Goal: Check status

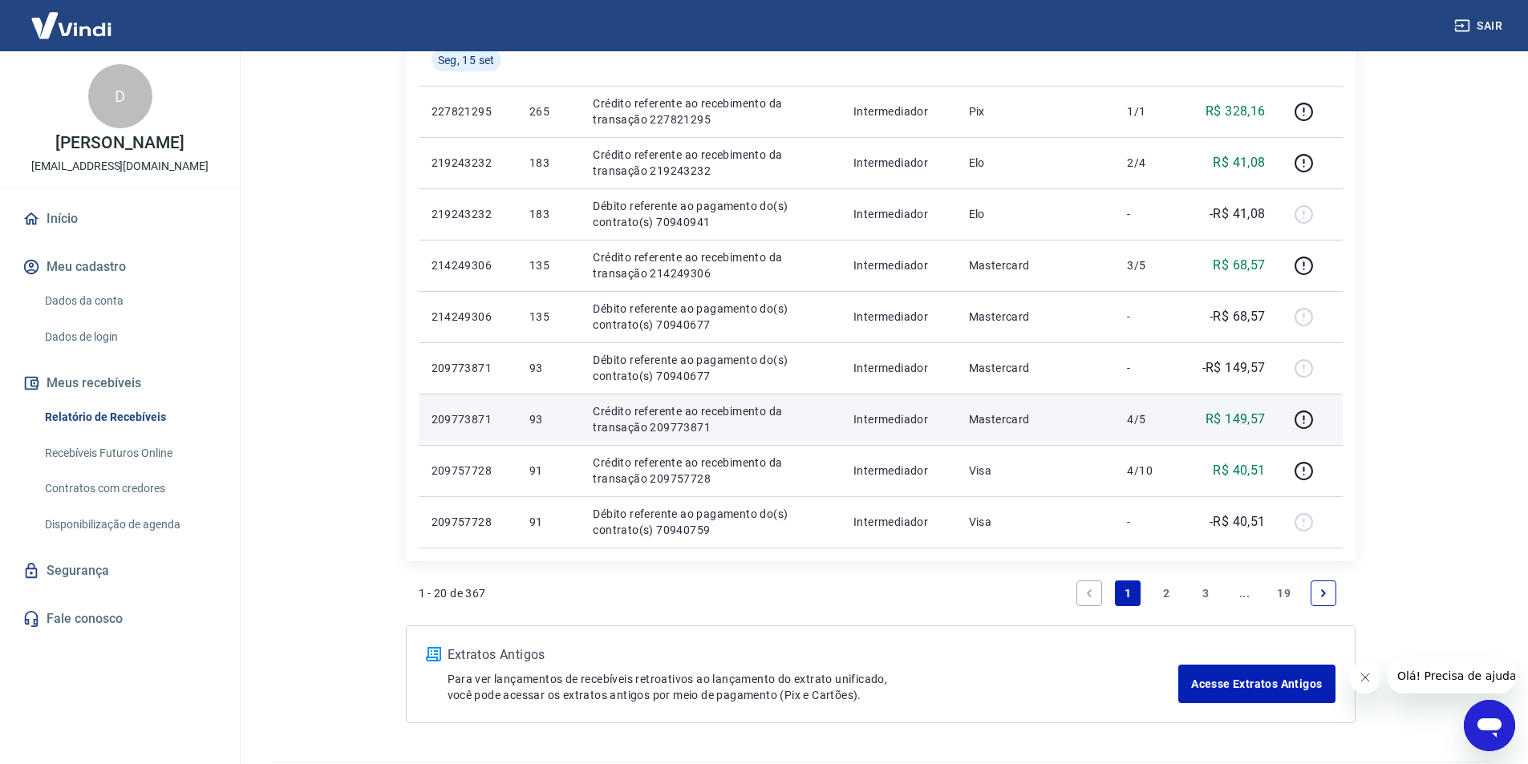
scroll to position [1060, 0]
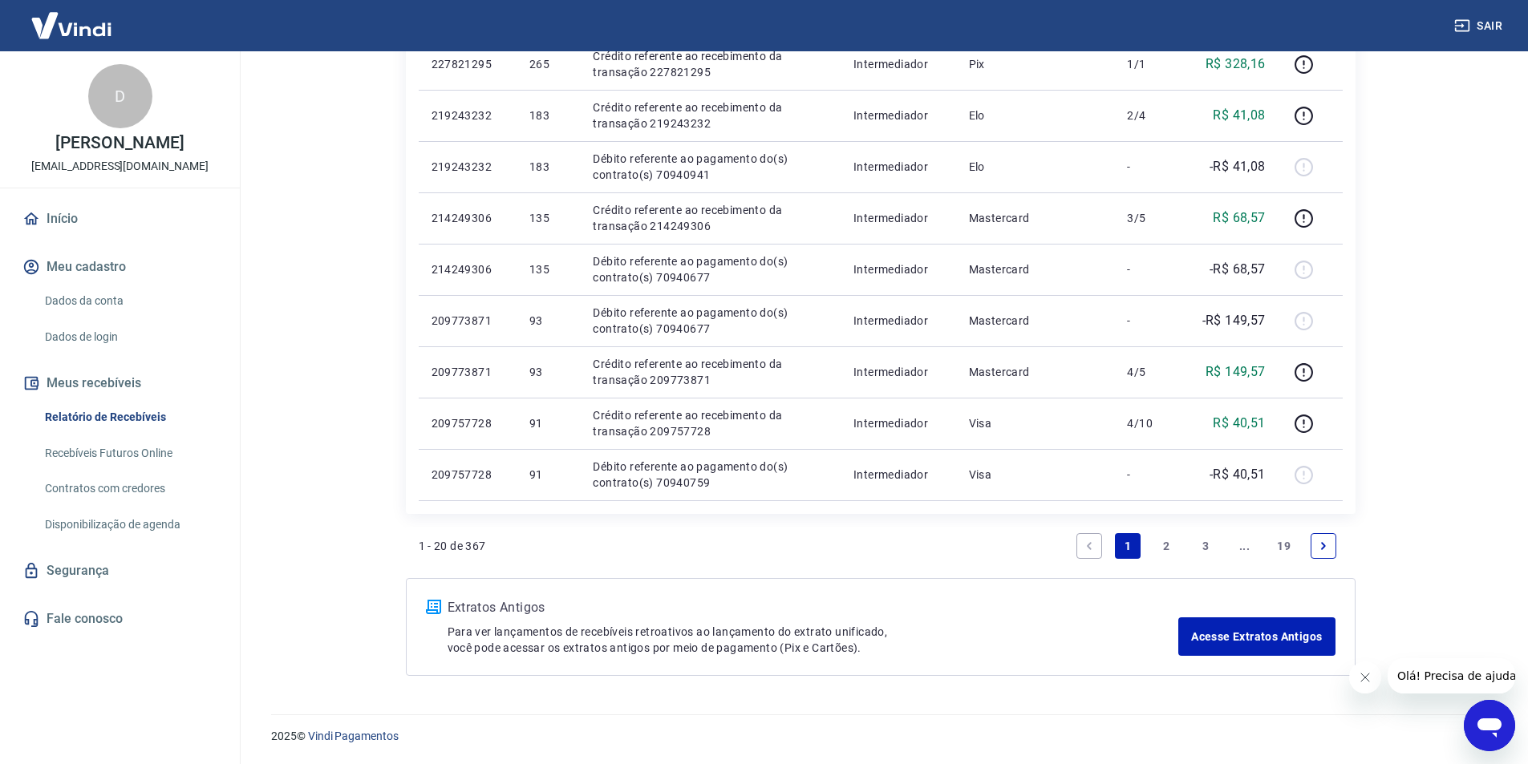
click at [1127, 544] on link "1" at bounding box center [1128, 546] width 26 height 26
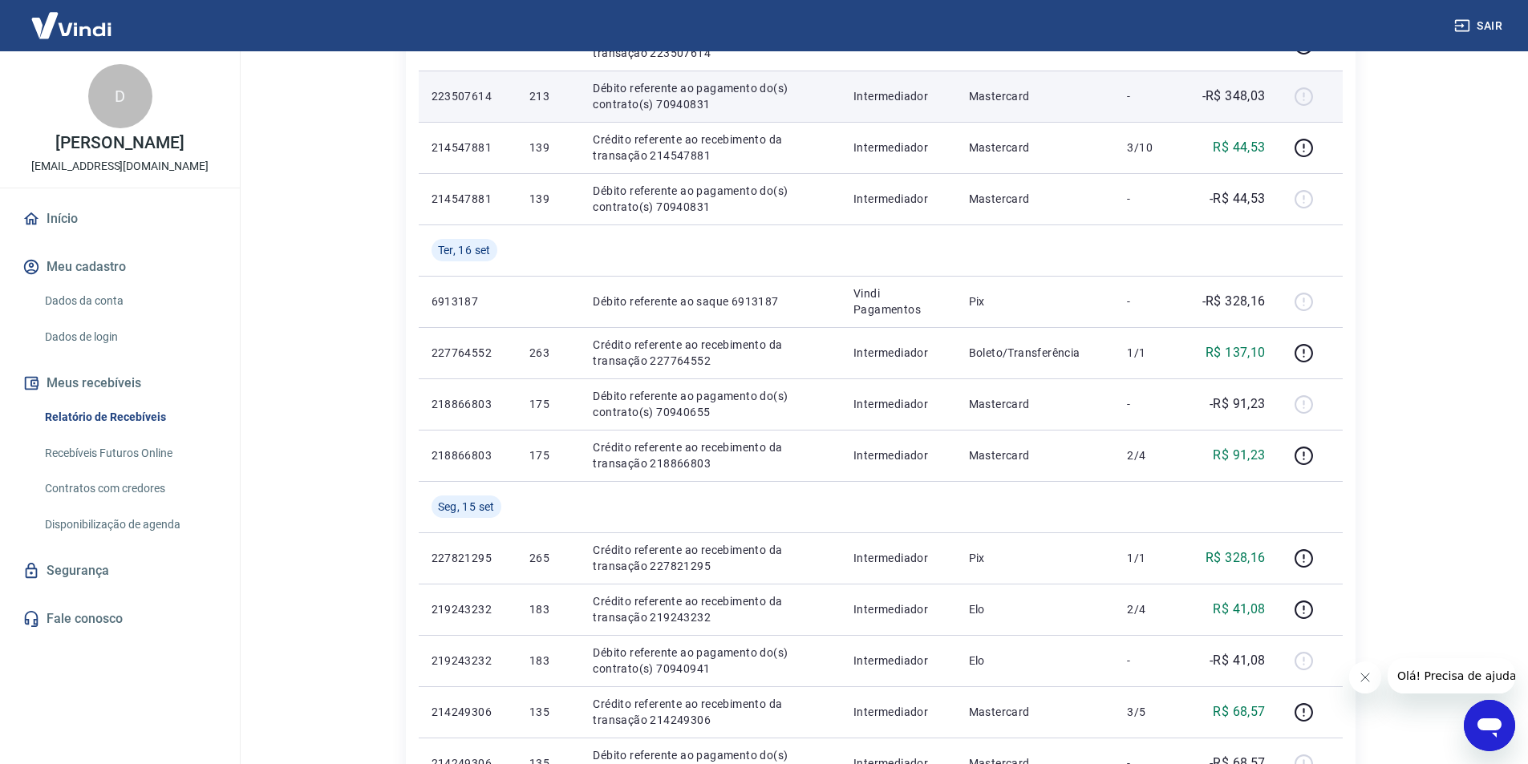
scroll to position [578, 0]
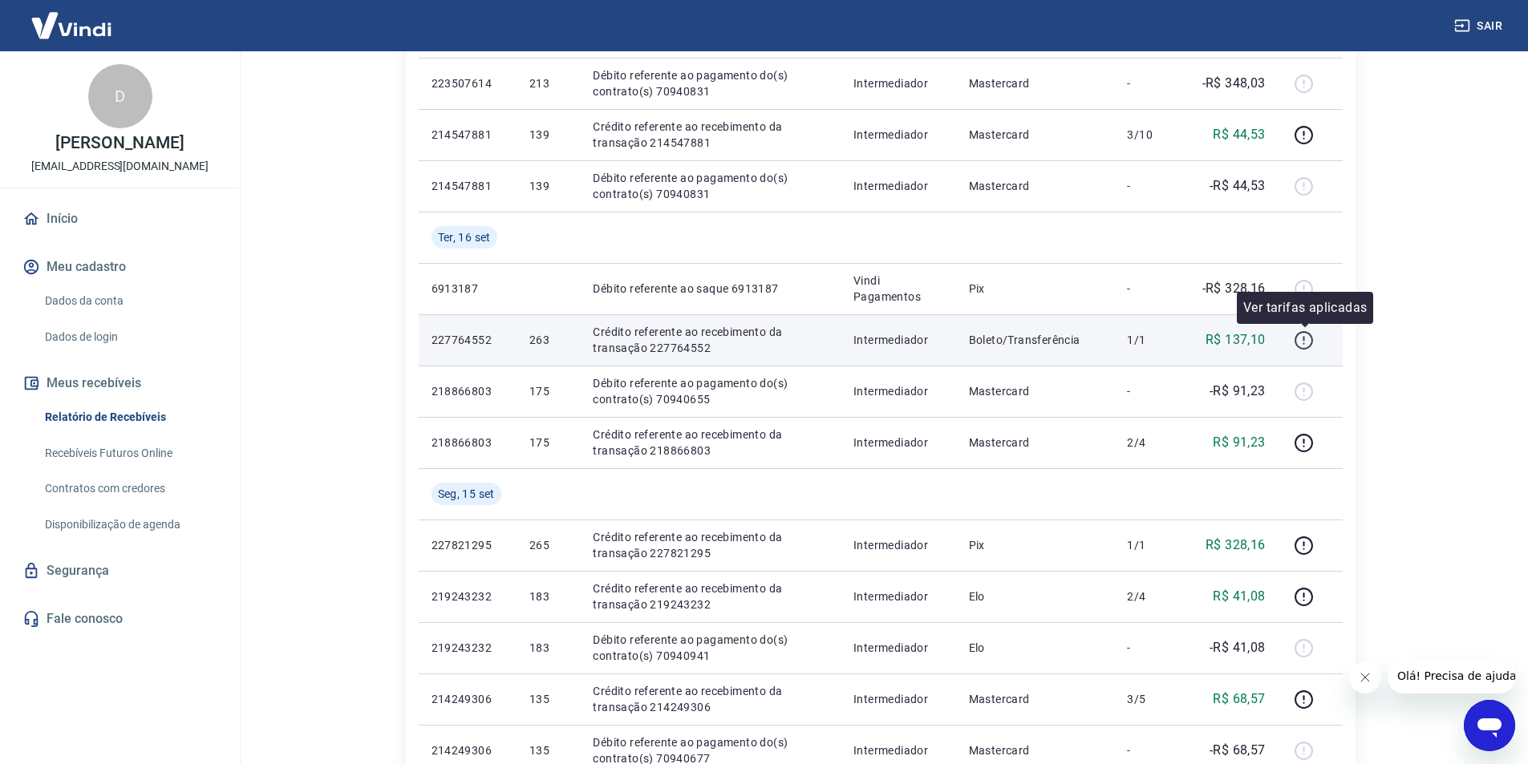
click at [1303, 339] on icon "button" at bounding box center [1304, 340] width 20 height 20
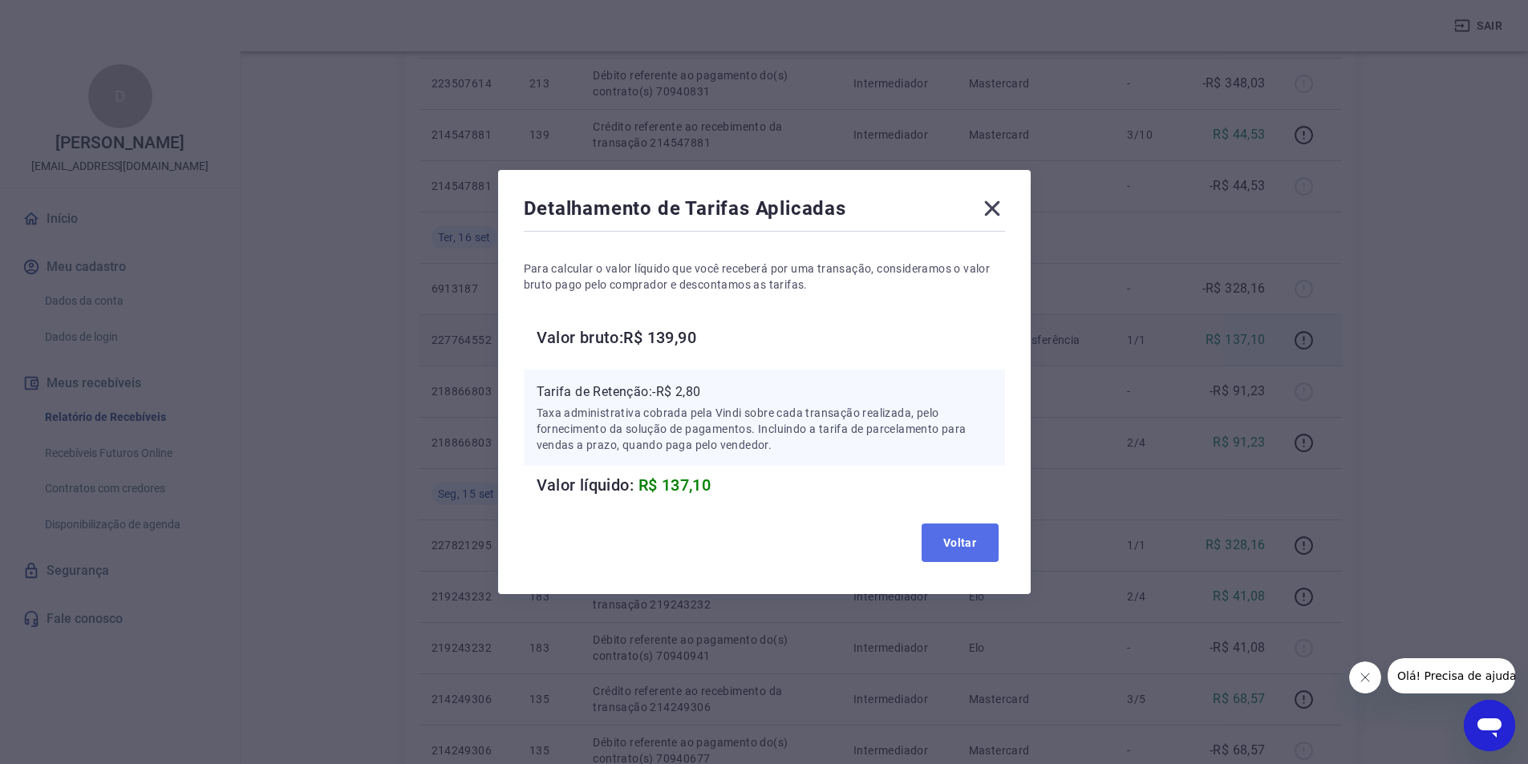
click at [978, 541] on button "Voltar" at bounding box center [960, 543] width 77 height 39
